Goal: Complete application form

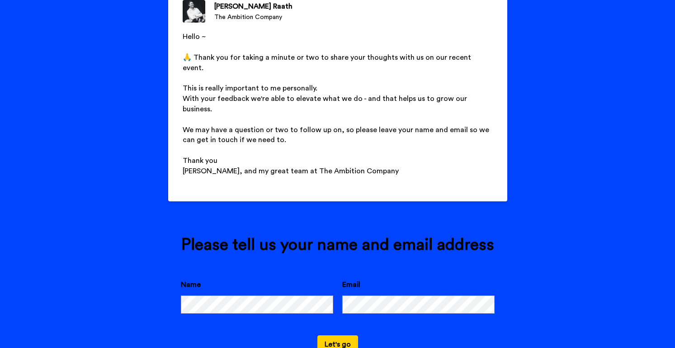
scroll to position [118, 0]
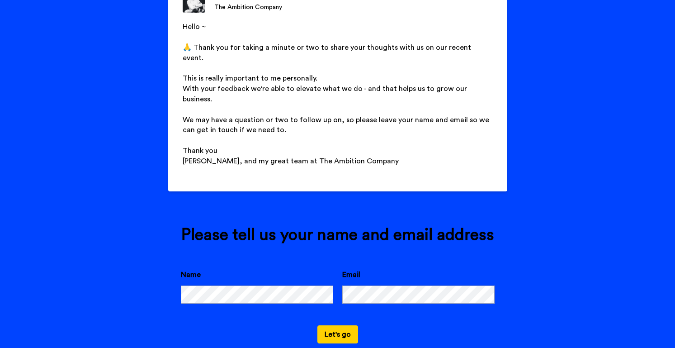
click at [327, 325] on button "Let's go" at bounding box center [337, 334] width 41 height 18
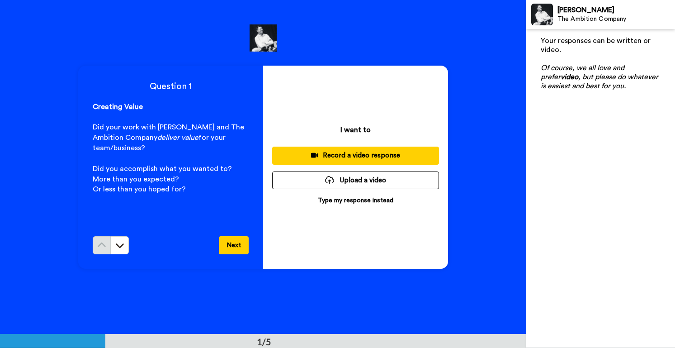
click at [351, 200] on p "Type my response instead" at bounding box center [355, 200] width 75 height 9
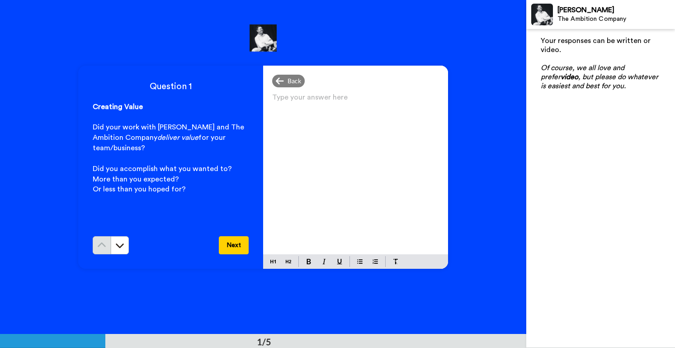
click at [320, 107] on p "Type your answer here ﻿" at bounding box center [355, 100] width 167 height 13
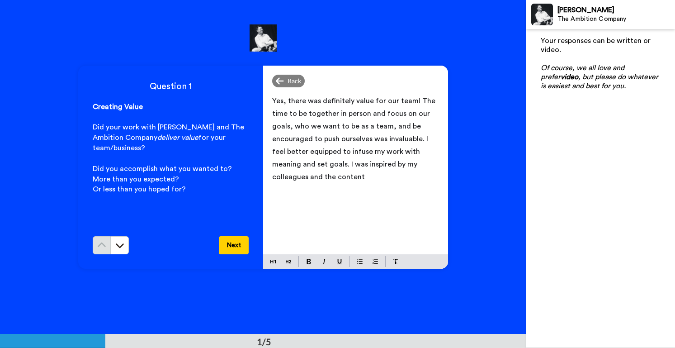
click at [323, 174] on p "Yes, there was definitely value for our team! The time to be together in person…" at bounding box center [355, 138] width 167 height 89
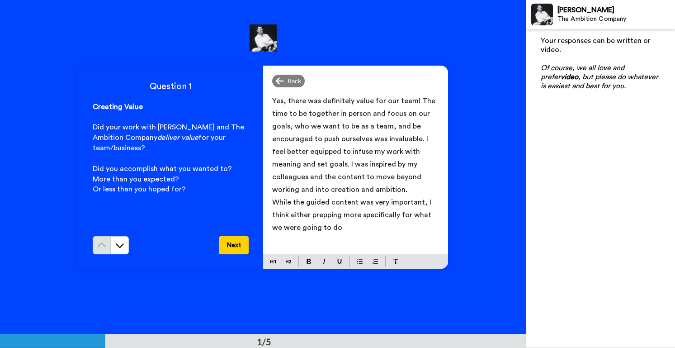
click at [395, 215] on span "While the guided content was very important, I think either prepping more speci…" at bounding box center [352, 214] width 161 height 33
click at [398, 226] on p "While the guided content was very important, I think either prepping more speci…" at bounding box center [355, 215] width 167 height 38
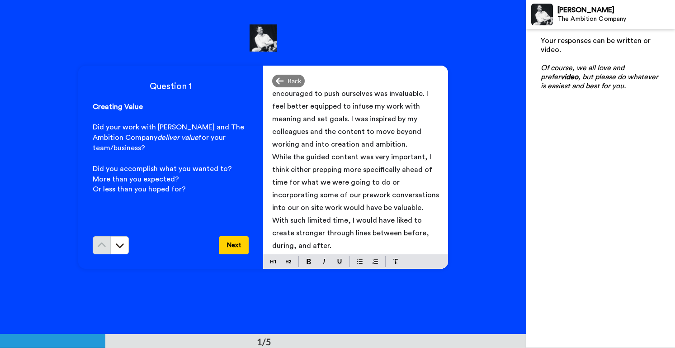
scroll to position [47, 0]
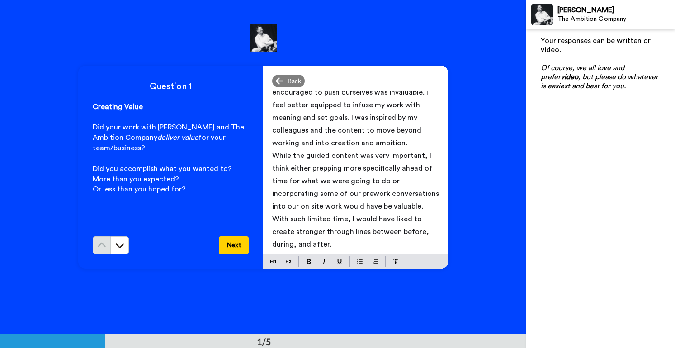
drag, startPoint x: 395, startPoint y: 231, endPoint x: 414, endPoint y: 225, distance: 20.4
click at [395, 231] on span "While the guided content was very important, I think either prepping more speci…" at bounding box center [356, 200] width 169 height 96
click at [236, 245] on button "Next" at bounding box center [234, 245] width 30 height 18
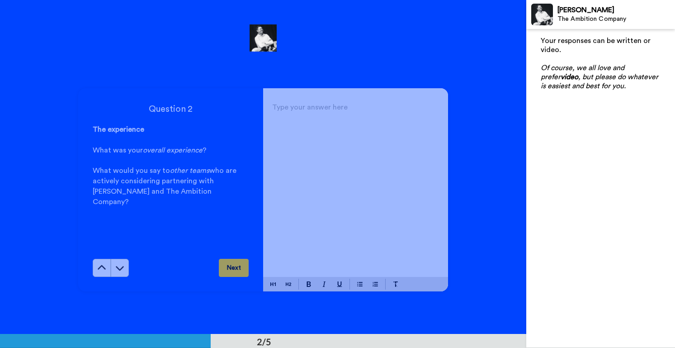
scroll to position [334, 0]
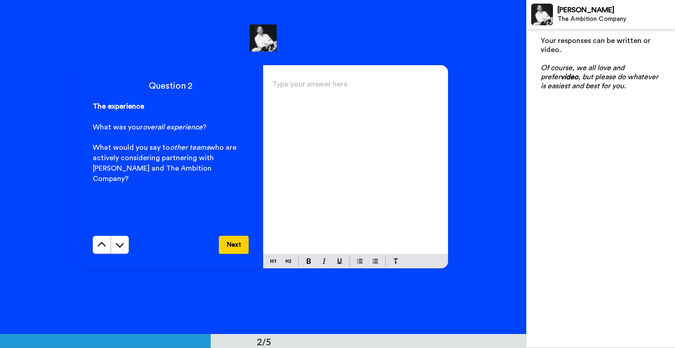
click at [318, 95] on div "Type your answer here ﻿" at bounding box center [355, 166] width 185 height 176
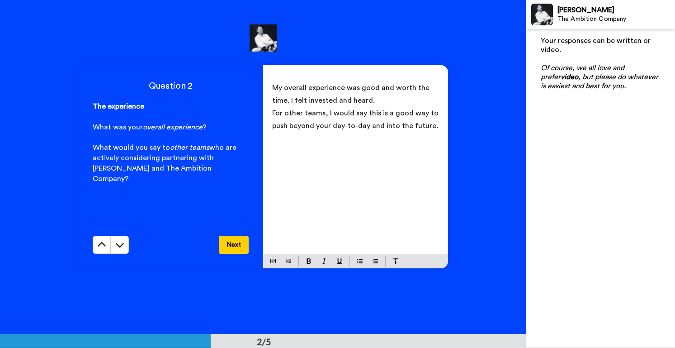
click at [232, 238] on button "Next" at bounding box center [234, 244] width 30 height 18
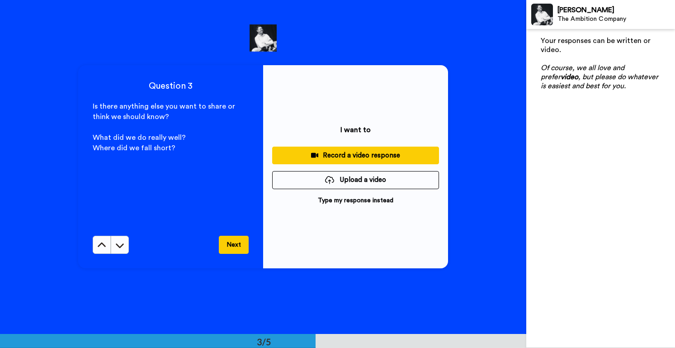
scroll to position [668, 0]
click at [352, 201] on p "Type my response instead" at bounding box center [355, 200] width 75 height 9
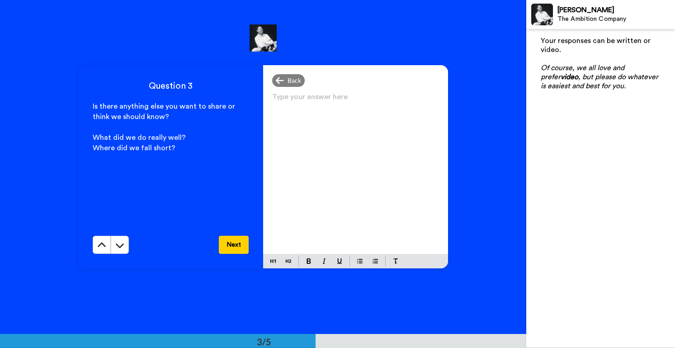
click at [346, 103] on p "Type your answer here ﻿" at bounding box center [355, 100] width 167 height 13
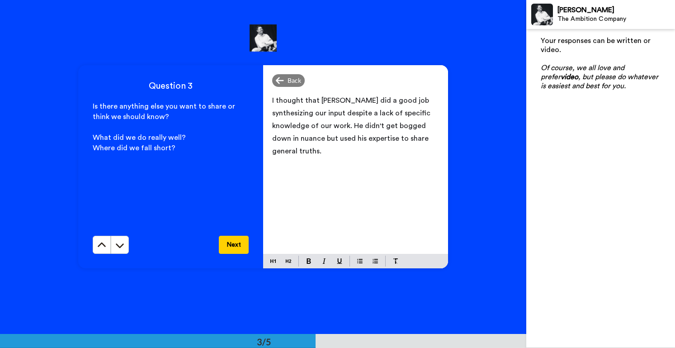
click at [426, 125] on span "I thought that [PERSON_NAME] did a good job synthesizing our input despite a la…" at bounding box center [352, 126] width 160 height 58
click at [426, 137] on p "I thought that [PERSON_NAME] did a good job synthesizing our input despite a la…" at bounding box center [355, 125] width 167 height 63
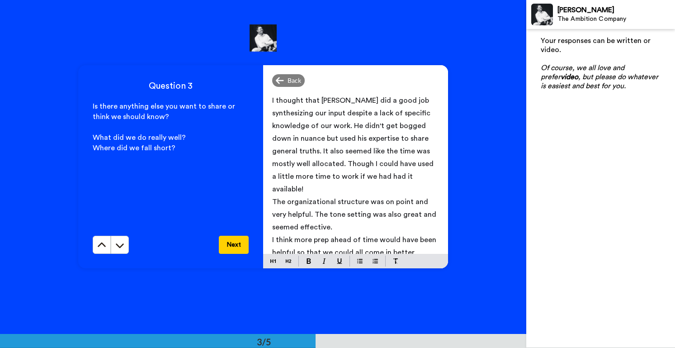
click at [325, 236] on span "I think more prep ahead of time would have been helpful so that we could all co…" at bounding box center [355, 246] width 166 height 20
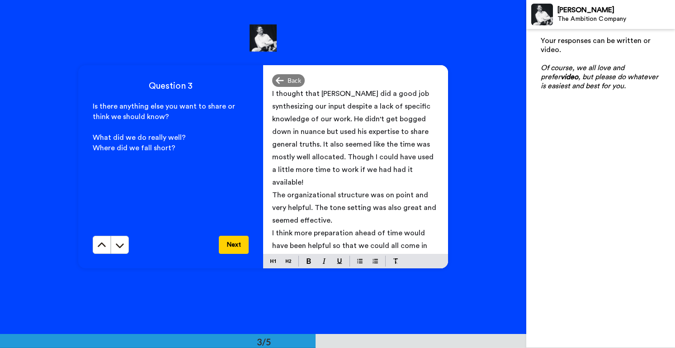
scroll to position [9, 0]
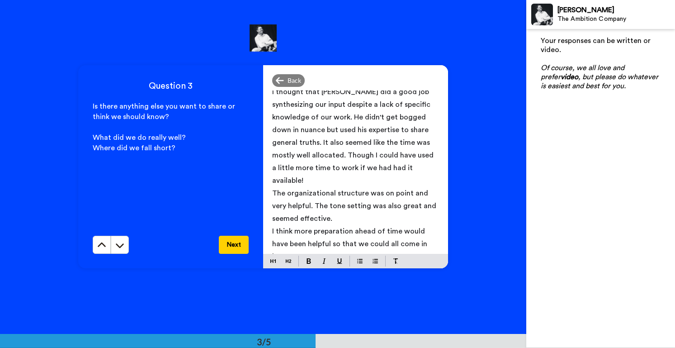
click at [292, 243] on p "I think more preparation ahead of time would have been helpful so that we could…" at bounding box center [355, 244] width 167 height 38
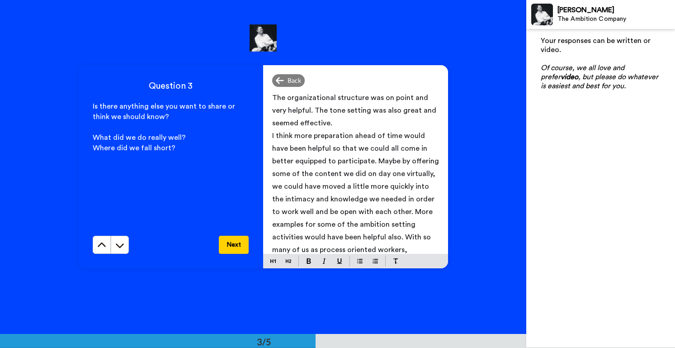
scroll to position [117, 0]
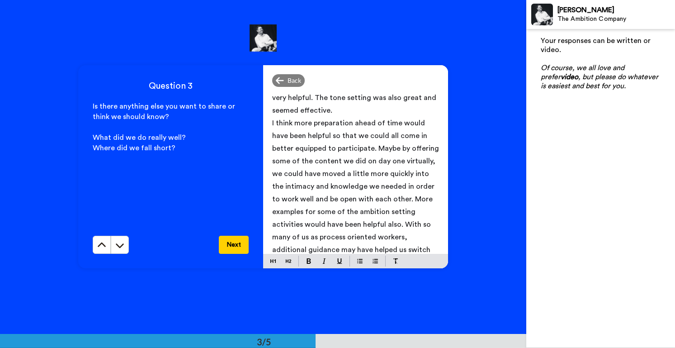
click at [233, 241] on button "Next" at bounding box center [234, 244] width 30 height 18
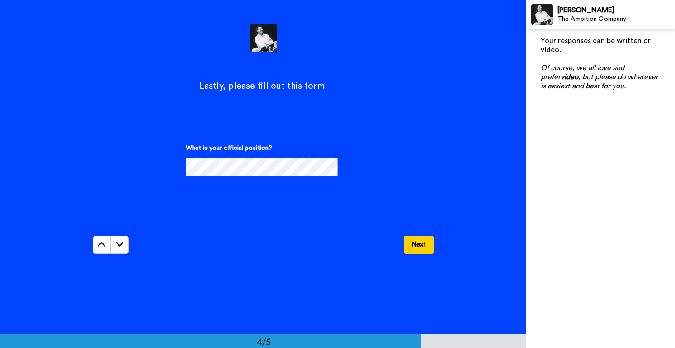
scroll to position [0, 0]
click at [416, 244] on button "Next" at bounding box center [419, 244] width 30 height 18
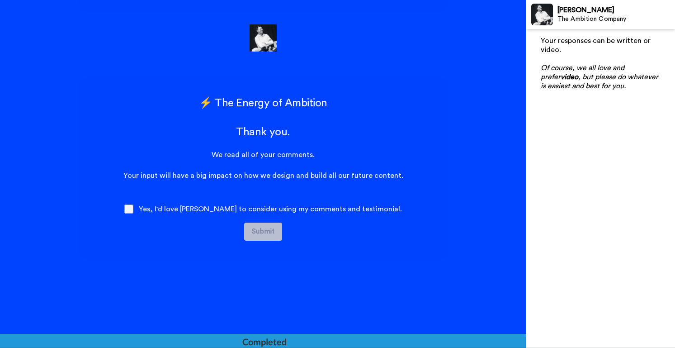
scroll to position [1258, 0]
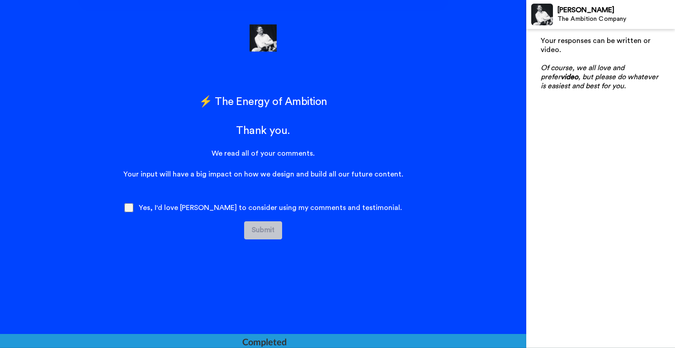
click at [133, 209] on span at bounding box center [128, 207] width 9 height 9
click at [270, 227] on button "Submit" at bounding box center [263, 230] width 38 height 18
